Goal: Task Accomplishment & Management: Complete application form

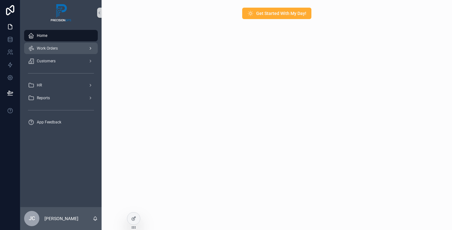
click at [49, 48] on span "Work Orders" at bounding box center [47, 48] width 21 height 5
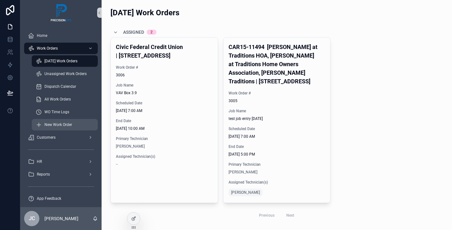
click at [53, 124] on span "New Work Order" at bounding box center [58, 124] width 28 height 5
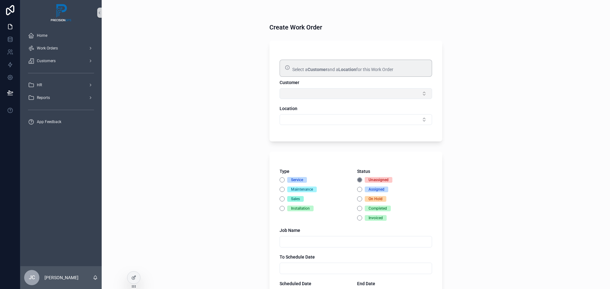
click at [303, 94] on button "Select Button" at bounding box center [355, 93] width 152 height 11
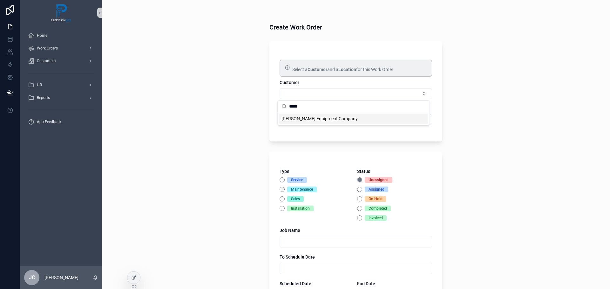
type input "*****"
click at [317, 118] on span "[PERSON_NAME] Equipment Company" at bounding box center [319, 119] width 76 height 6
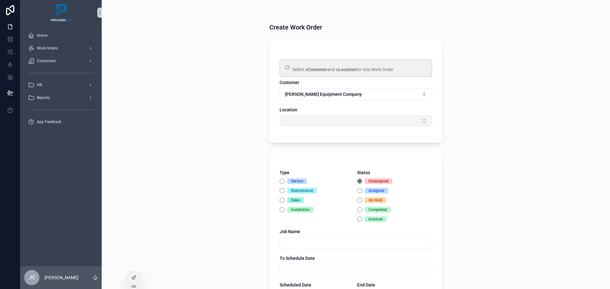
click at [410, 122] on button "Select Button" at bounding box center [355, 121] width 152 height 11
type input "*"
type input "***"
click at [284, 134] on icon "scrollable content" at bounding box center [283, 133] width 5 height 5
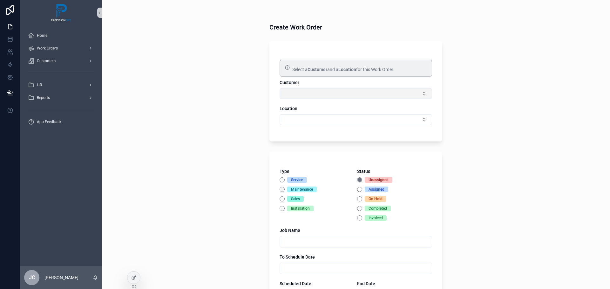
click at [324, 93] on button "Select Button" at bounding box center [355, 93] width 152 height 11
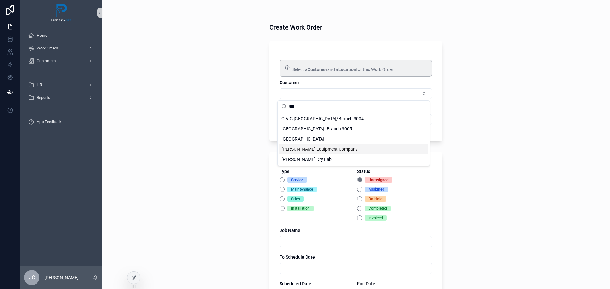
type input "***"
click at [324, 151] on span "[PERSON_NAME] Equipment Company" at bounding box center [319, 149] width 76 height 6
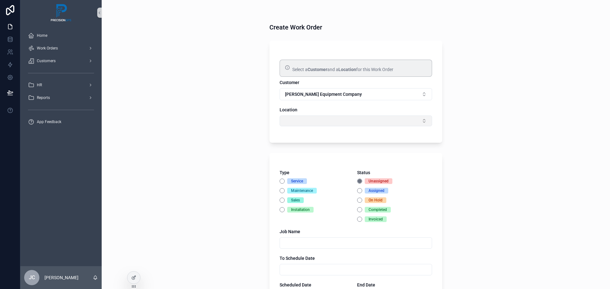
click at [420, 122] on button "Select Button" at bounding box center [355, 121] width 152 height 11
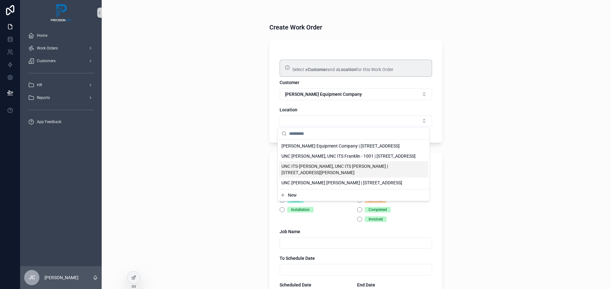
click at [221, 120] on div "Create Work Order Select a Customer and a Location for this Work Order Customer…" at bounding box center [356, 144] width 508 height 289
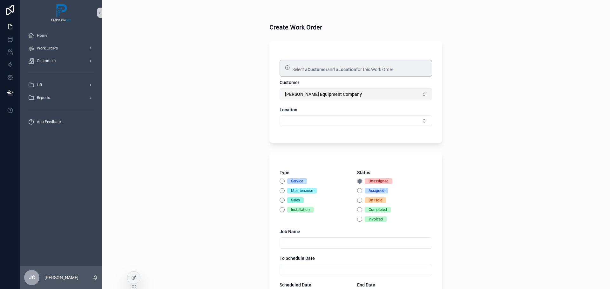
click at [364, 94] on button "[PERSON_NAME] Equipment Company" at bounding box center [355, 94] width 152 height 12
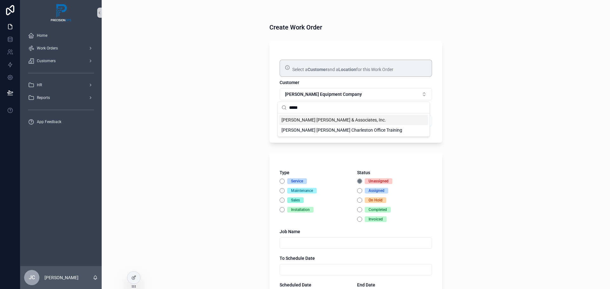
type input "*****"
click at [334, 122] on span "[PERSON_NAME] [PERSON_NAME] & Associates, Inc." at bounding box center [333, 120] width 104 height 6
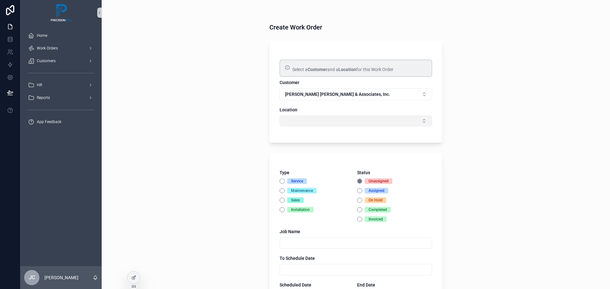
click at [417, 120] on button "Select Button" at bounding box center [355, 121] width 152 height 11
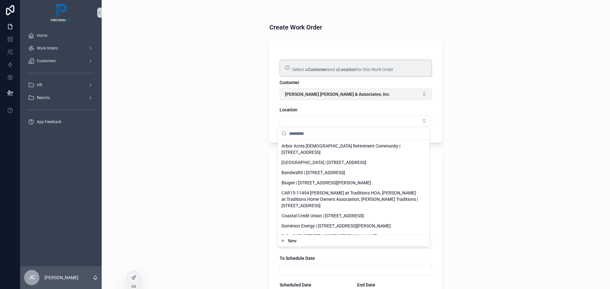
click at [369, 94] on button "[PERSON_NAME] [PERSON_NAME] & Associates, Inc." at bounding box center [355, 94] width 152 height 12
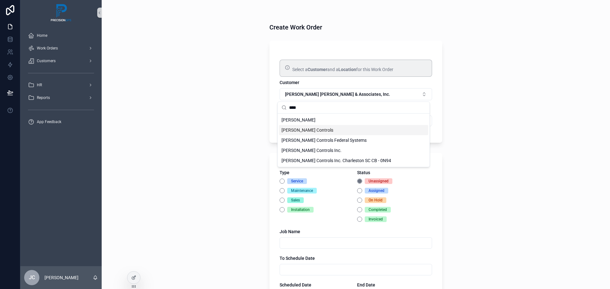
type input "****"
click at [309, 129] on span "Johnson Controls" at bounding box center [307, 130] width 52 height 6
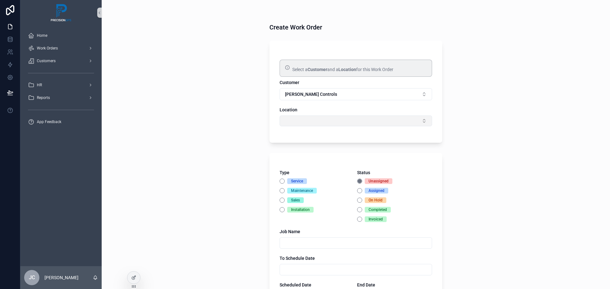
click at [414, 122] on button "Select Button" at bounding box center [355, 121] width 152 height 11
click at [342, 94] on button "Johnson Controls" at bounding box center [355, 94] width 152 height 12
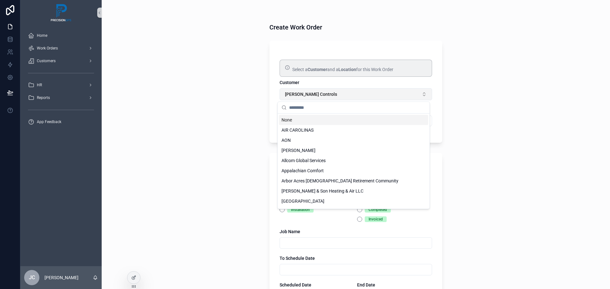
click at [342, 94] on button "Johnson Controls" at bounding box center [355, 94] width 152 height 12
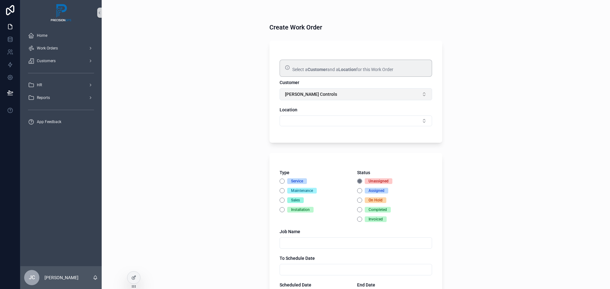
click at [356, 94] on button "Johnson Controls" at bounding box center [355, 94] width 152 height 12
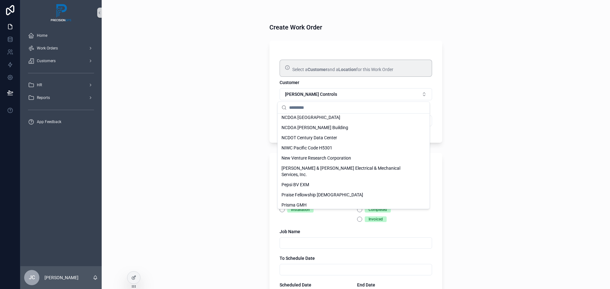
scroll to position [857, 0]
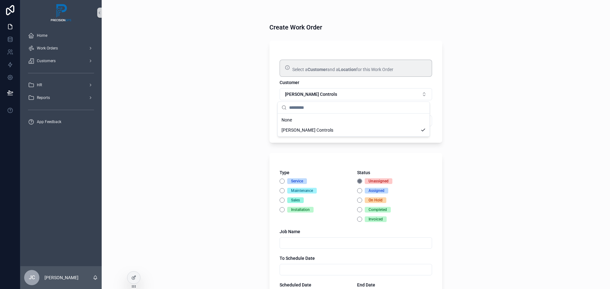
click at [234, 106] on div "Create Work Order Select a Customer and a Location for this Work Order Customer…" at bounding box center [356, 144] width 508 height 289
click at [319, 95] on button "Johnson Controls" at bounding box center [355, 94] width 152 height 12
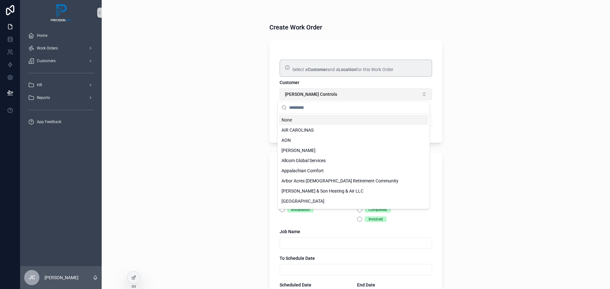
type input "*"
click at [319, 95] on button "Johnson Controls" at bounding box center [355, 94] width 152 height 12
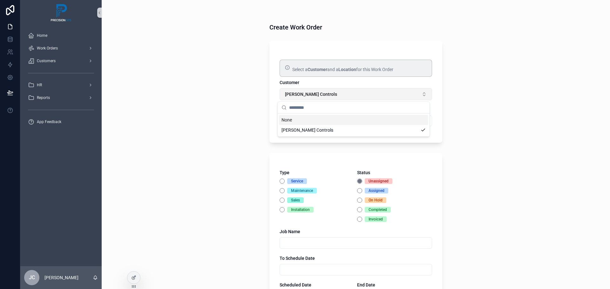
click at [319, 95] on button "Johnson Controls" at bounding box center [355, 94] width 152 height 12
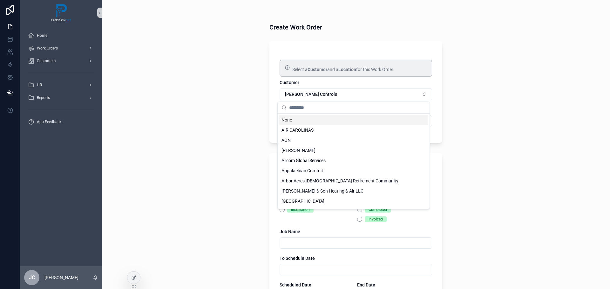
click at [305, 110] on input "scrollable content" at bounding box center [357, 107] width 137 height 11
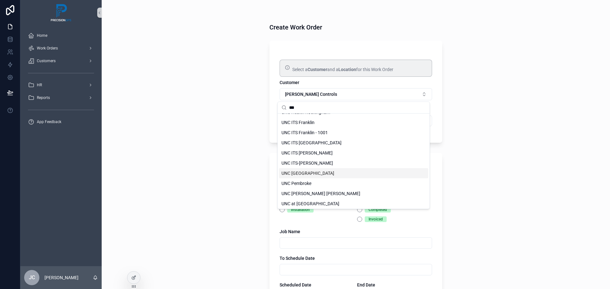
scroll to position [39, 0]
type input "***"
click at [305, 153] on span "UNC ITS Manning" at bounding box center [306, 152] width 51 height 6
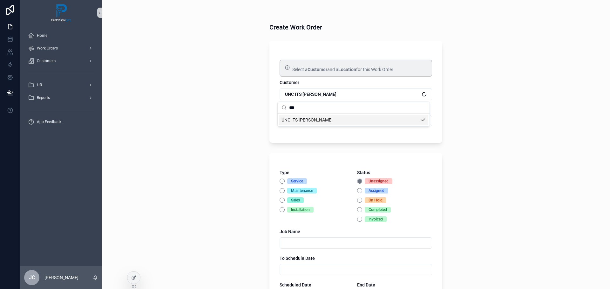
scroll to position [0, 0]
click at [419, 124] on button "Select Button" at bounding box center [355, 121] width 152 height 11
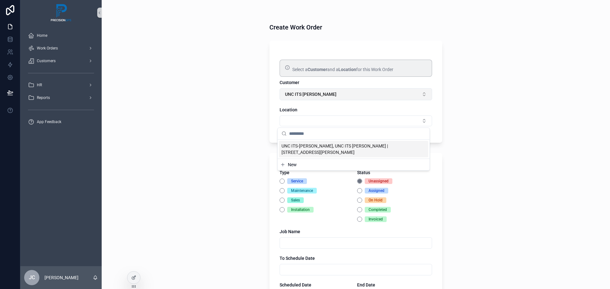
click at [410, 96] on button "UNC ITS Manning" at bounding box center [355, 94] width 152 height 12
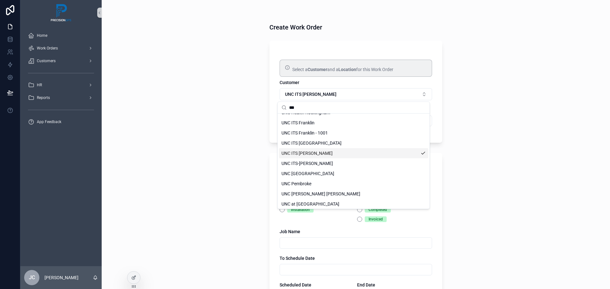
scroll to position [39, 0]
type input "***"
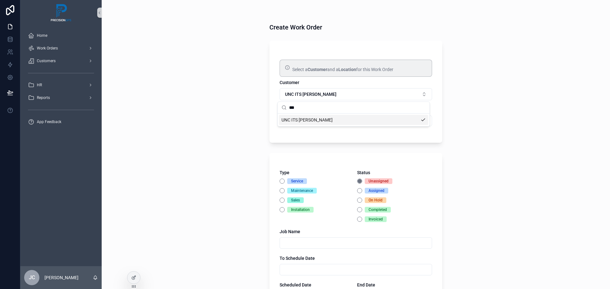
scroll to position [0, 0]
click at [245, 130] on div "Create Work Order Select a Customer and a Location for this Work Order Customer…" at bounding box center [356, 144] width 508 height 289
click at [345, 118] on button "Select Button" at bounding box center [355, 121] width 152 height 11
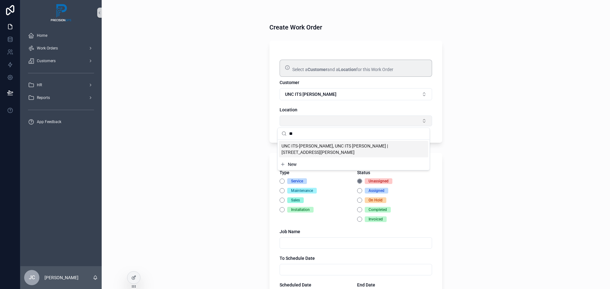
type input "*"
click at [365, 95] on button "UNC ITS Manning" at bounding box center [355, 94] width 152 height 12
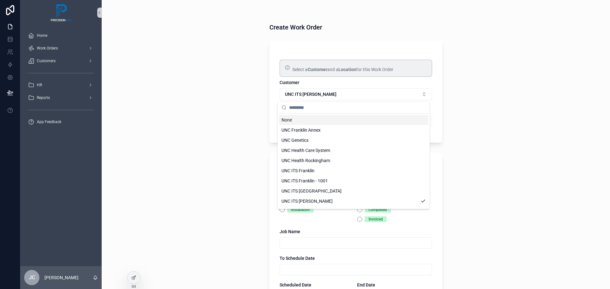
click at [290, 122] on div "None" at bounding box center [353, 120] width 149 height 10
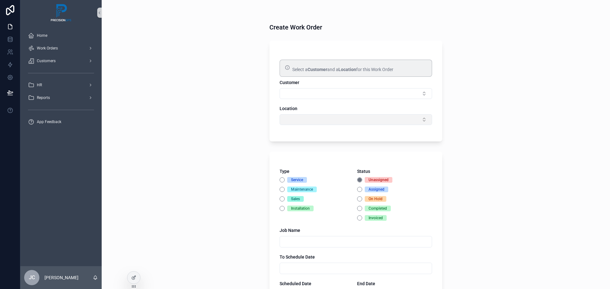
click at [304, 120] on button "Select Button" at bounding box center [355, 119] width 152 height 11
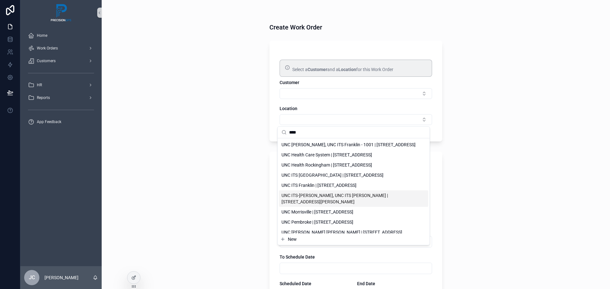
scroll to position [15, 0]
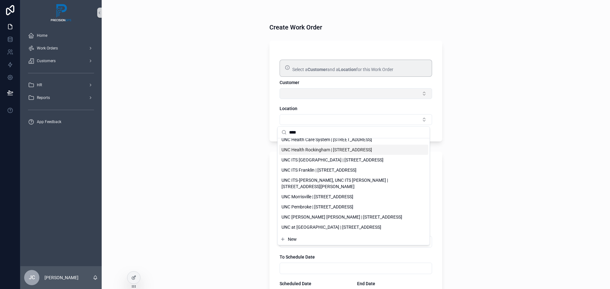
type input "***"
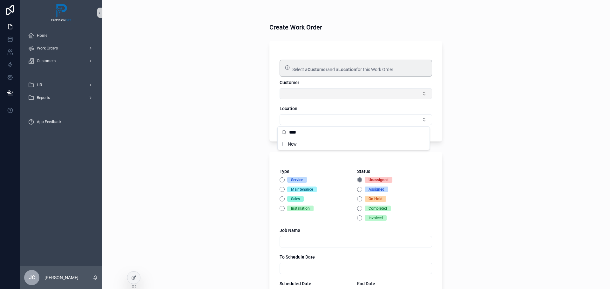
scroll to position [0, 0]
click at [416, 93] on button "Select Button" at bounding box center [355, 93] width 152 height 11
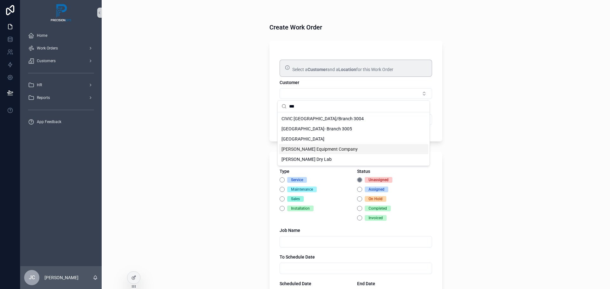
type input "***"
click at [313, 149] on span "[PERSON_NAME] Equipment Company" at bounding box center [319, 149] width 76 height 6
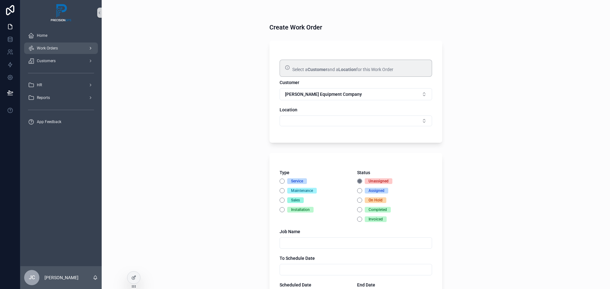
click at [52, 48] on span "Work Orders" at bounding box center [47, 48] width 21 height 5
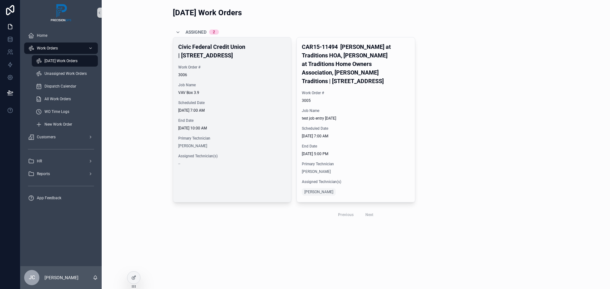
click at [240, 109] on span "[DATE] 7:00 AM" at bounding box center [232, 110] width 108 height 5
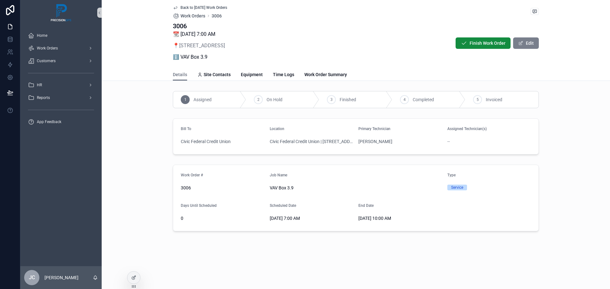
click at [533, 44] on button "Edit" at bounding box center [526, 42] width 26 height 11
click at [54, 45] on div "Work Orders" at bounding box center [61, 48] width 66 height 10
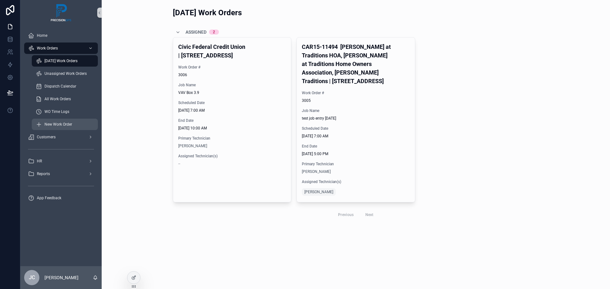
click at [57, 124] on span "New Work Order" at bounding box center [58, 124] width 28 height 5
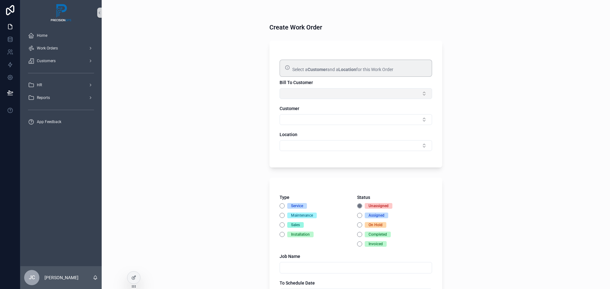
click at [420, 95] on button "Select Button" at bounding box center [355, 93] width 152 height 11
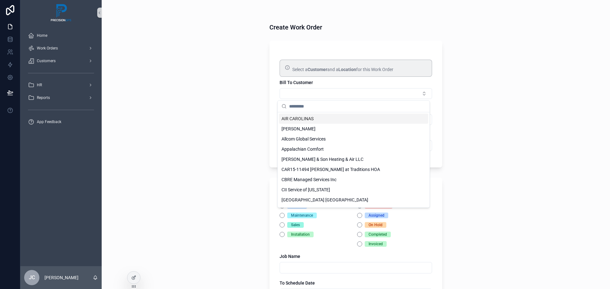
click at [306, 118] on span "AIR CAROLINAS" at bounding box center [297, 119] width 32 height 6
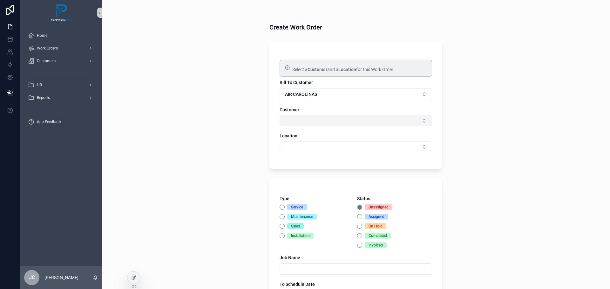
click at [421, 123] on button "Select Button" at bounding box center [355, 121] width 152 height 11
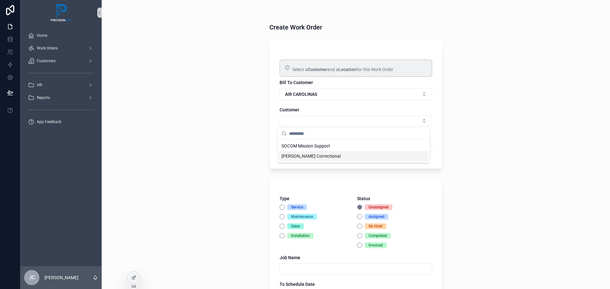
click at [302, 156] on span "Warren Correctional" at bounding box center [310, 156] width 59 height 6
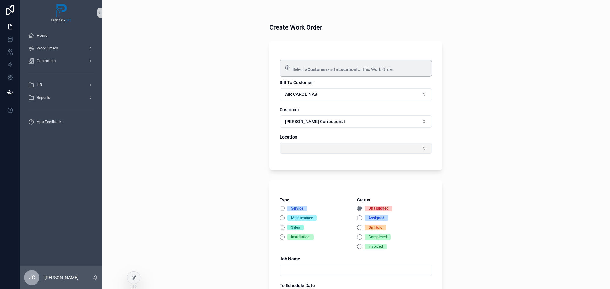
click at [421, 148] on button "Select Button" at bounding box center [355, 148] width 152 height 11
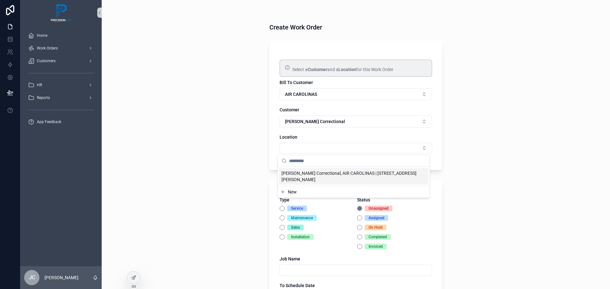
click at [353, 175] on span "Warren Correctional, AIR CAROLINAS | 379 Collins Rd" at bounding box center [349, 176] width 137 height 13
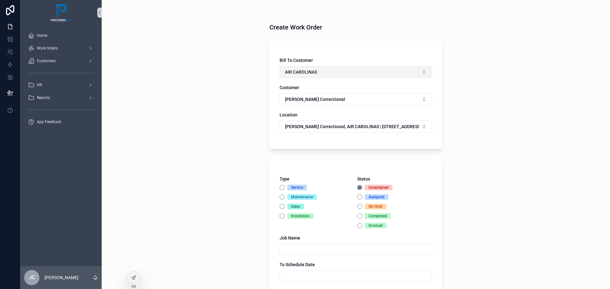
click at [353, 73] on button "AIR CAROLINAS" at bounding box center [355, 72] width 152 height 12
type input "****"
click at [323, 98] on span "[PERSON_NAME] Equipment Company" at bounding box center [319, 98] width 76 height 6
click at [363, 100] on button "Warren Correctional" at bounding box center [355, 99] width 152 height 12
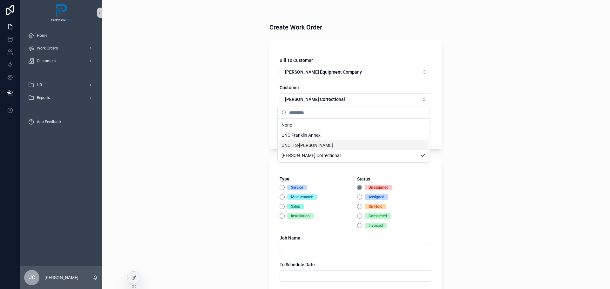
click at [314, 145] on span "UNC ITS-Manning" at bounding box center [306, 145] width 51 height 6
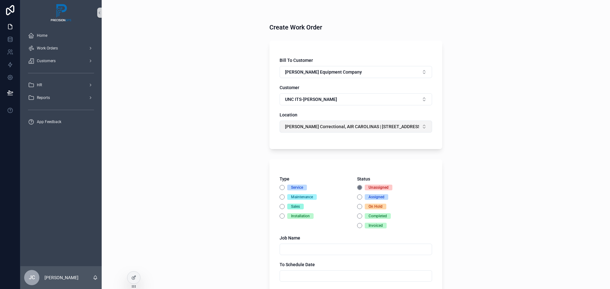
click at [376, 130] on button "Warren Correctional, AIR CAROLINAS | 379 Collins Rd" at bounding box center [355, 127] width 152 height 12
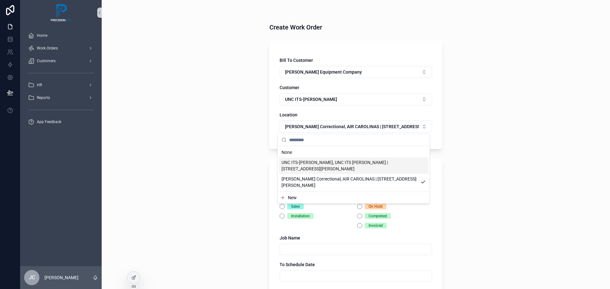
click at [360, 163] on span "UNC ITS-Manning, UNC ITS Manning | 211 Manning Drive" at bounding box center [349, 165] width 137 height 13
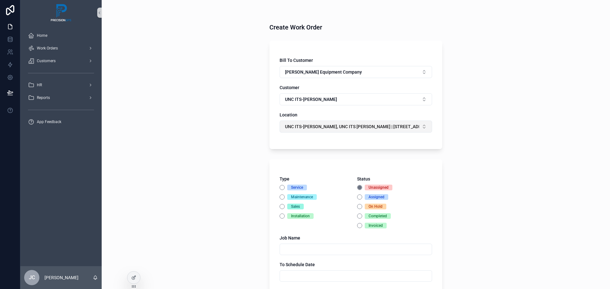
click at [358, 130] on span "UNC ITS-Manning, UNC ITS Manning | 211 Manning Drive" at bounding box center [352, 127] width 134 height 6
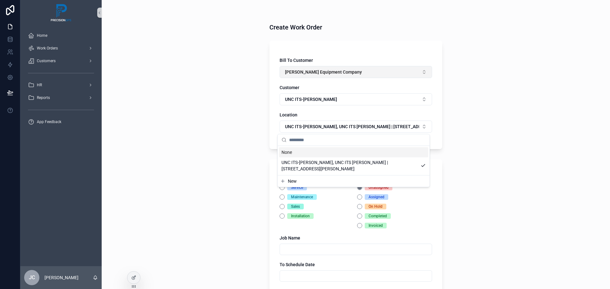
click at [329, 71] on span "[PERSON_NAME] Equipment Company" at bounding box center [323, 72] width 77 height 6
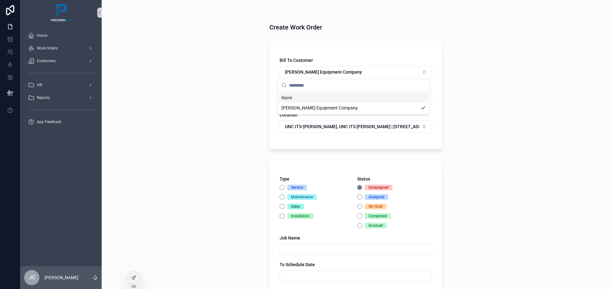
click at [186, 70] on div "Create Work Order Bill To Customer Gregory Poole Equipment Company Customer UNC…" at bounding box center [356, 144] width 508 height 289
click at [317, 74] on span "[PERSON_NAME] Equipment Company" at bounding box center [323, 72] width 77 height 6
type input "****"
click at [291, 97] on span "[PERSON_NAME] [PERSON_NAME] & Associates, Inc." at bounding box center [333, 98] width 104 height 6
click at [327, 99] on button "UNC ITS-Manning" at bounding box center [355, 99] width 152 height 12
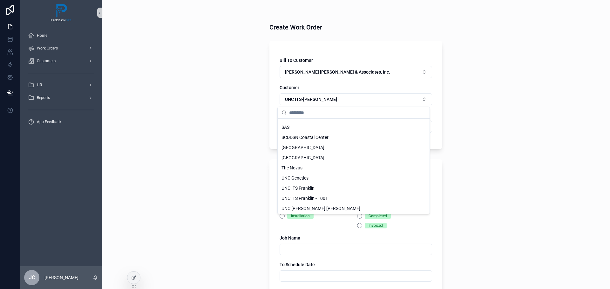
scroll to position [304, 0]
click at [314, 208] on span "UNC ITS-Manning" at bounding box center [306, 208] width 51 height 6
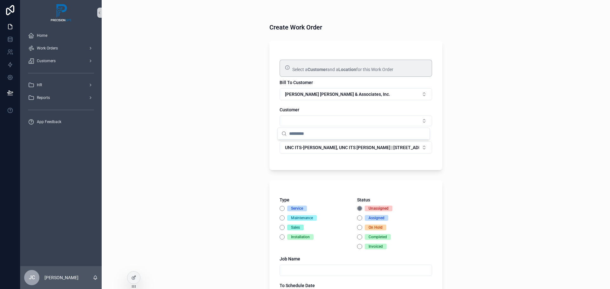
scroll to position [0, 0]
click at [385, 147] on span "UNC ITS-Manning, UNC ITS Manning | 211 Manning Drive" at bounding box center [352, 148] width 134 height 6
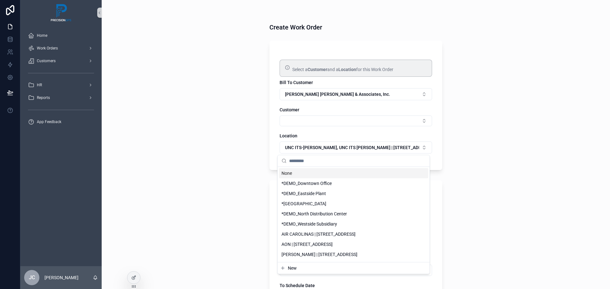
click at [289, 175] on div "None" at bounding box center [353, 173] width 149 height 10
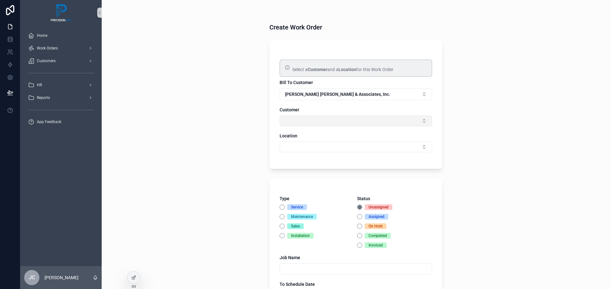
click at [366, 120] on button "Select Button" at bounding box center [355, 121] width 152 height 11
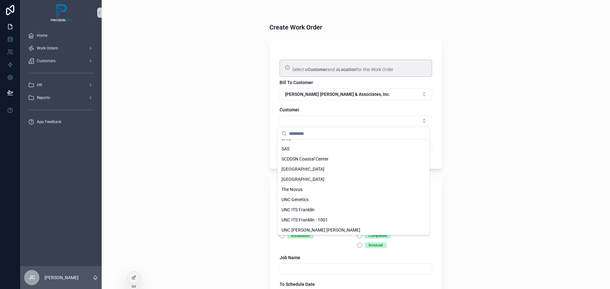
scroll to position [283, 0]
click at [353, 208] on div "UNC ITS Franklin" at bounding box center [353, 208] width 149 height 10
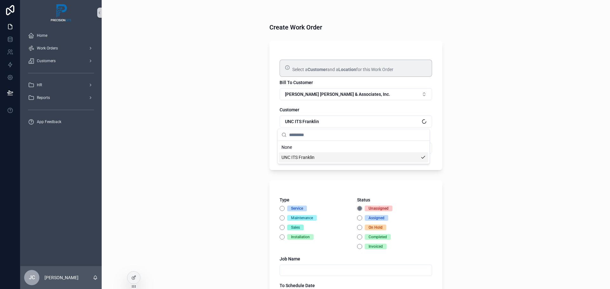
scroll to position [0, 0]
click at [339, 149] on button "Select Button" at bounding box center [355, 148] width 152 height 11
click at [221, 137] on div "Create Work Order Select a Customer and a Location for this Work Order Bill To …" at bounding box center [356, 144] width 508 height 289
click at [342, 120] on button "UNC ITS Franklin" at bounding box center [355, 122] width 152 height 12
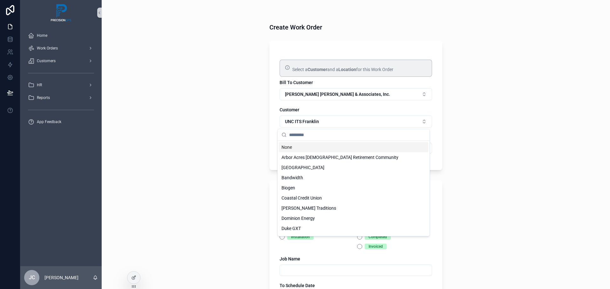
click at [285, 147] on div "None" at bounding box center [353, 147] width 149 height 10
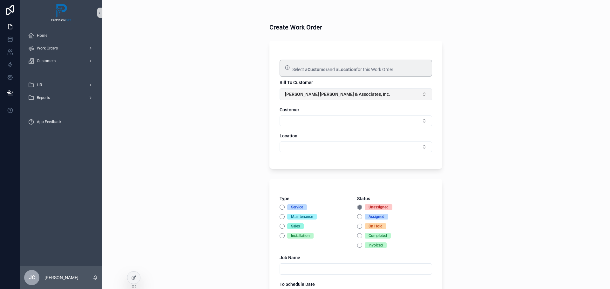
click at [313, 98] on button "[PERSON_NAME] [PERSON_NAME] & Associates, Inc." at bounding box center [355, 94] width 152 height 12
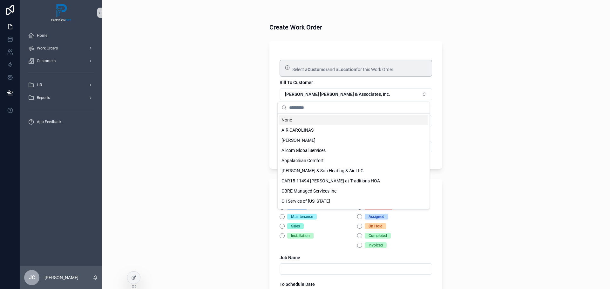
click at [284, 121] on div "None" at bounding box center [353, 120] width 149 height 10
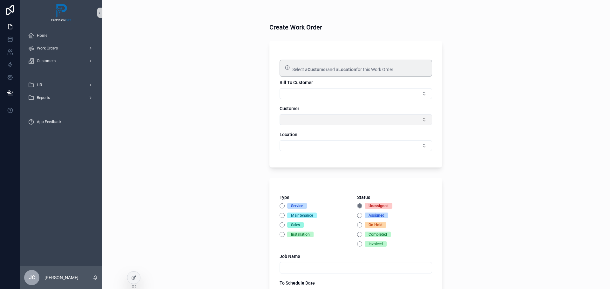
click at [336, 120] on button "Select Button" at bounding box center [355, 119] width 152 height 11
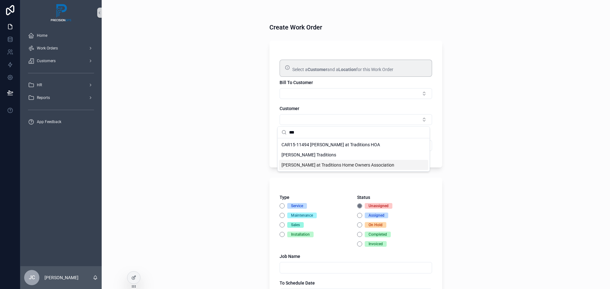
type input "***"
click at [317, 166] on span "[PERSON_NAME] at Traditions Home Owners Association" at bounding box center [337, 165] width 113 height 6
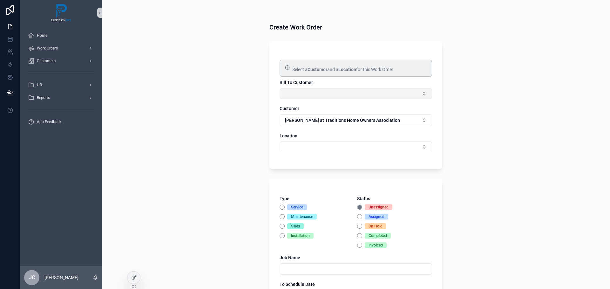
click at [361, 92] on button "Select Button" at bounding box center [355, 93] width 152 height 11
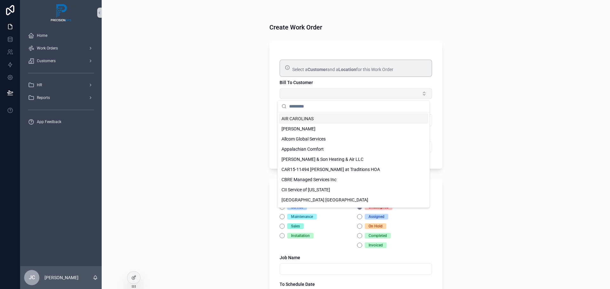
click at [361, 92] on button "Select Button" at bounding box center [355, 93] width 152 height 11
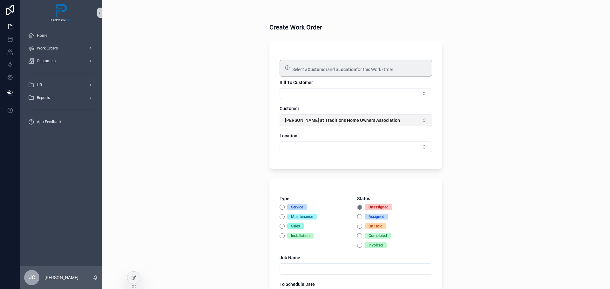
click at [335, 121] on span "[PERSON_NAME] at Traditions Home Owners Association" at bounding box center [342, 120] width 115 height 6
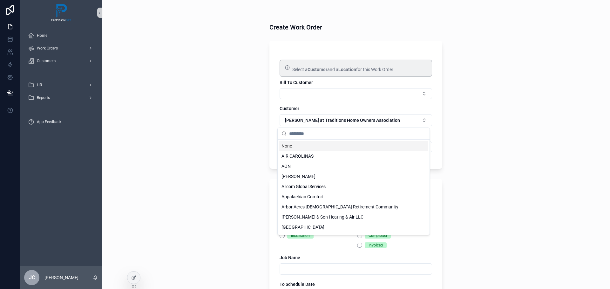
click at [286, 146] on div "None" at bounding box center [353, 146] width 149 height 10
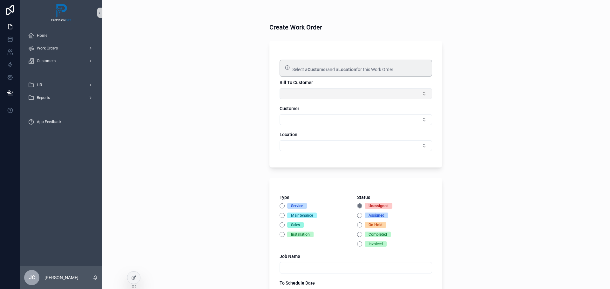
click at [319, 94] on button "Select Button" at bounding box center [355, 93] width 152 height 11
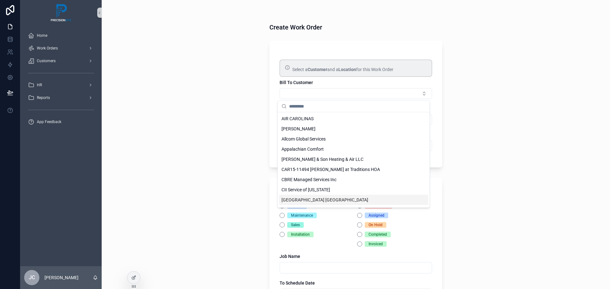
click at [333, 199] on span "[GEOGRAPHIC_DATA] [GEOGRAPHIC_DATA]" at bounding box center [324, 200] width 87 height 6
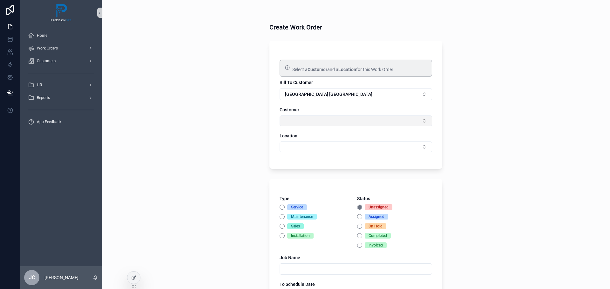
click at [317, 118] on button "Select Button" at bounding box center [355, 121] width 152 height 11
click at [311, 145] on span "[PERSON_NAME][GEOGRAPHIC_DATA]" at bounding box center [319, 146] width 77 height 6
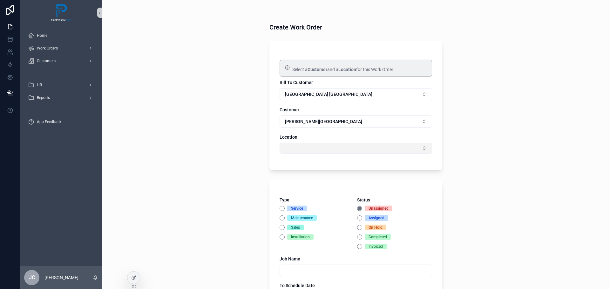
click at [313, 150] on button "Select Button" at bounding box center [355, 148] width 152 height 11
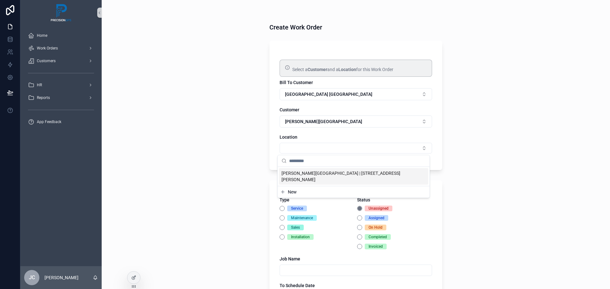
click at [321, 175] on span "Culbreth Middle School | 225 Culbreth Road" at bounding box center [349, 176] width 137 height 13
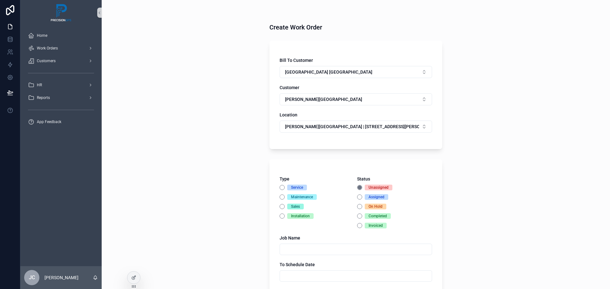
click at [205, 154] on div "Create Work Order Bill To Customer Chapel Hill Carrboro City Schools Customer C…" at bounding box center [356, 144] width 508 height 289
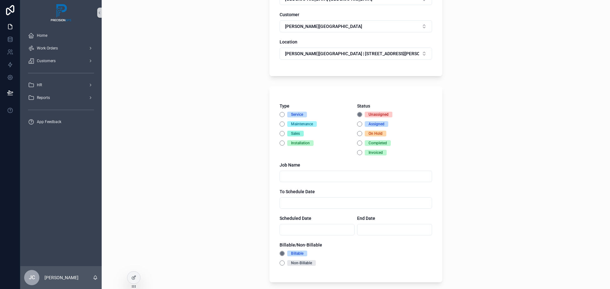
scroll to position [95, 0]
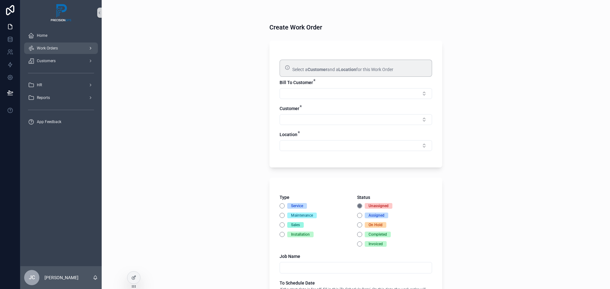
click at [92, 45] on div "scrollable content" at bounding box center [90, 48] width 8 height 10
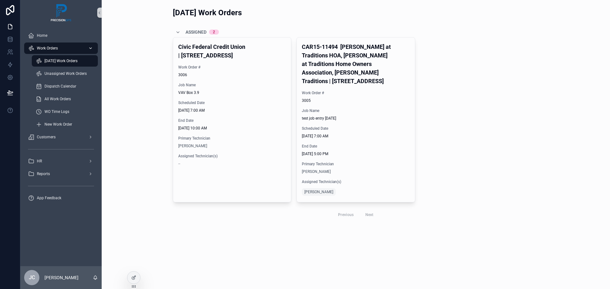
click at [92, 45] on div "scrollable content" at bounding box center [90, 48] width 8 height 10
click at [40, 36] on span "Home" at bounding box center [42, 35] width 10 height 5
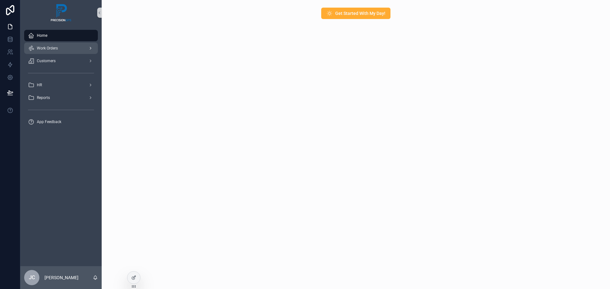
click at [48, 44] on div "Work Orders" at bounding box center [61, 48] width 66 height 10
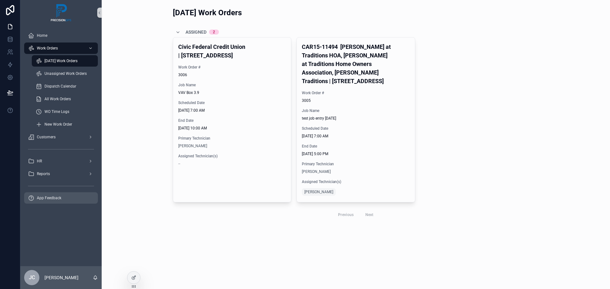
click at [41, 197] on span "App Feedback" at bounding box center [49, 198] width 24 height 5
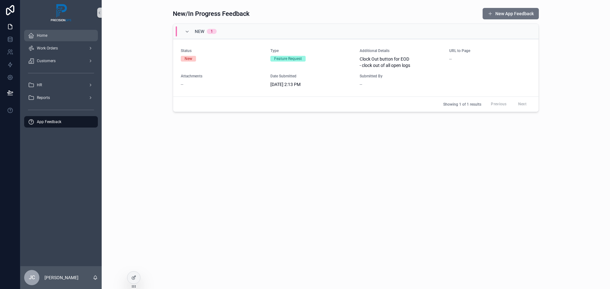
click at [40, 39] on div "Home" at bounding box center [61, 35] width 66 height 10
